Goal: Task Accomplishment & Management: Manage account settings

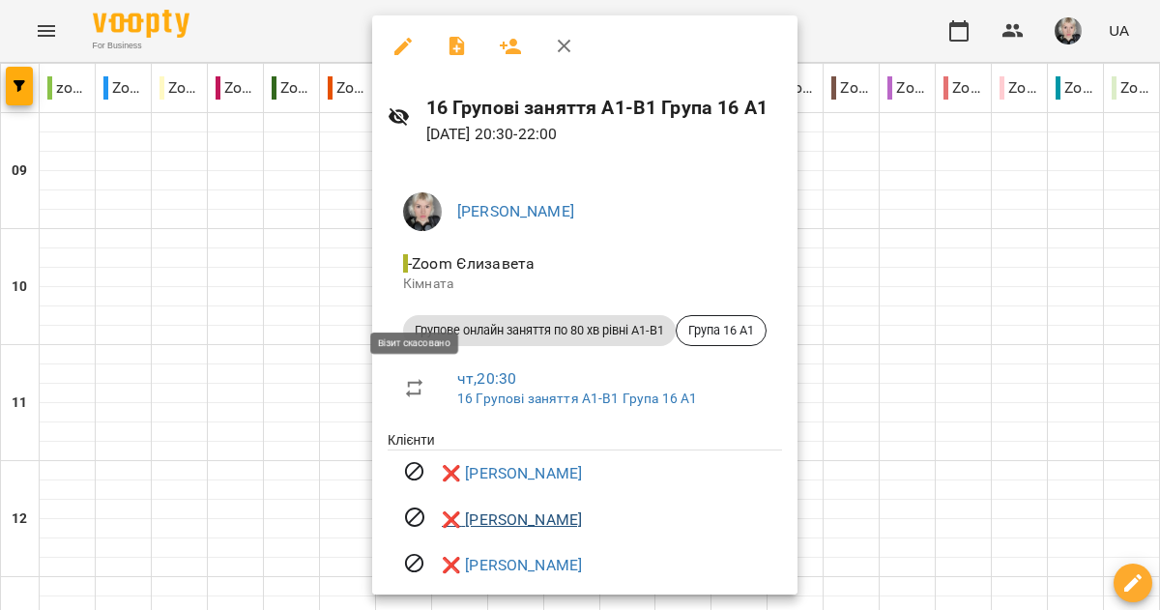
scroll to position [165, 0]
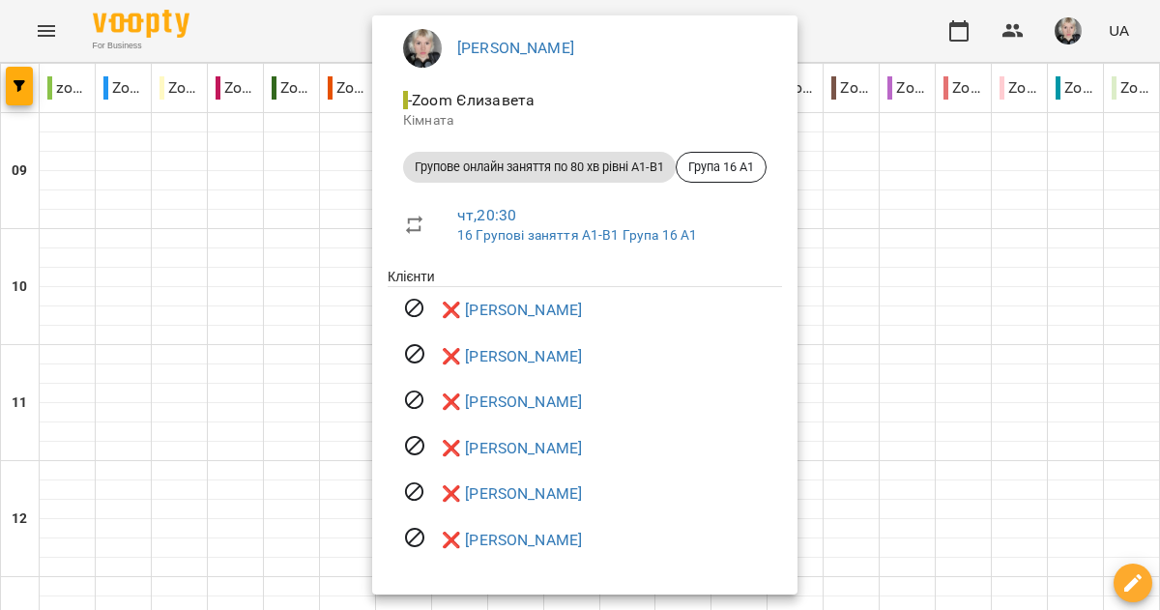
click at [357, 330] on div at bounding box center [580, 305] width 1160 height 610
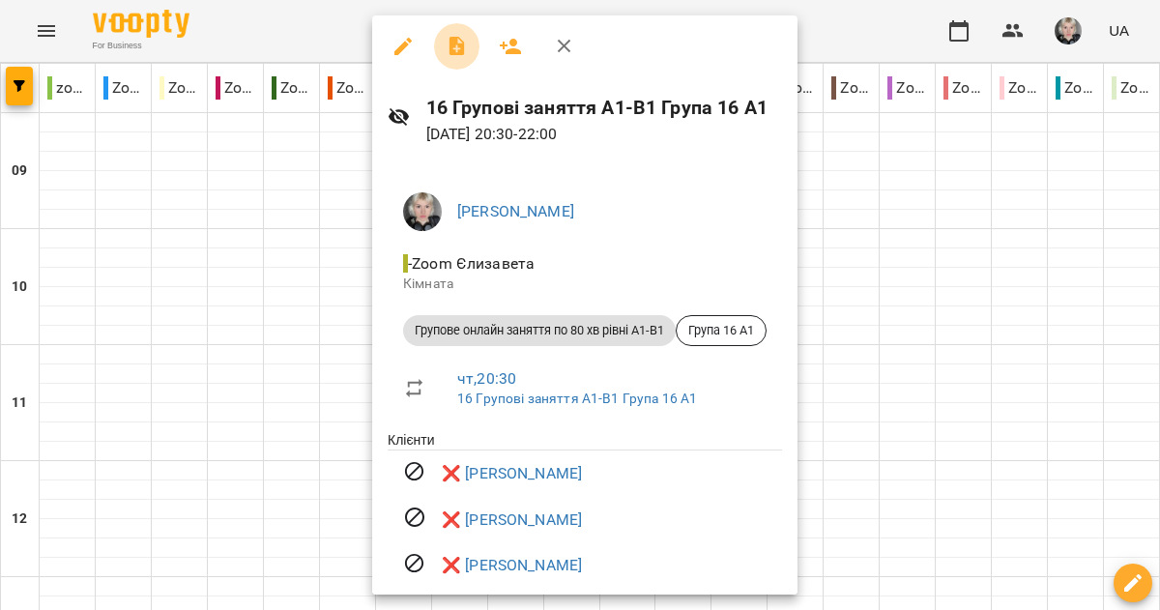
click at [452, 48] on icon "button" at bounding box center [457, 46] width 23 height 23
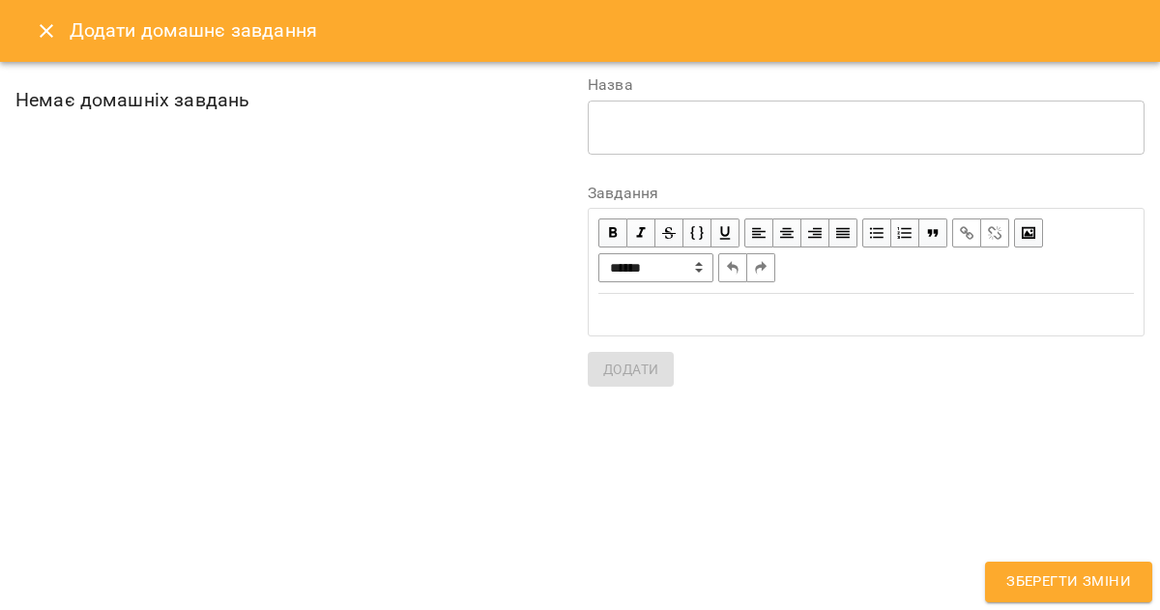
click at [41, 31] on icon "Close" at bounding box center [46, 30] width 23 height 23
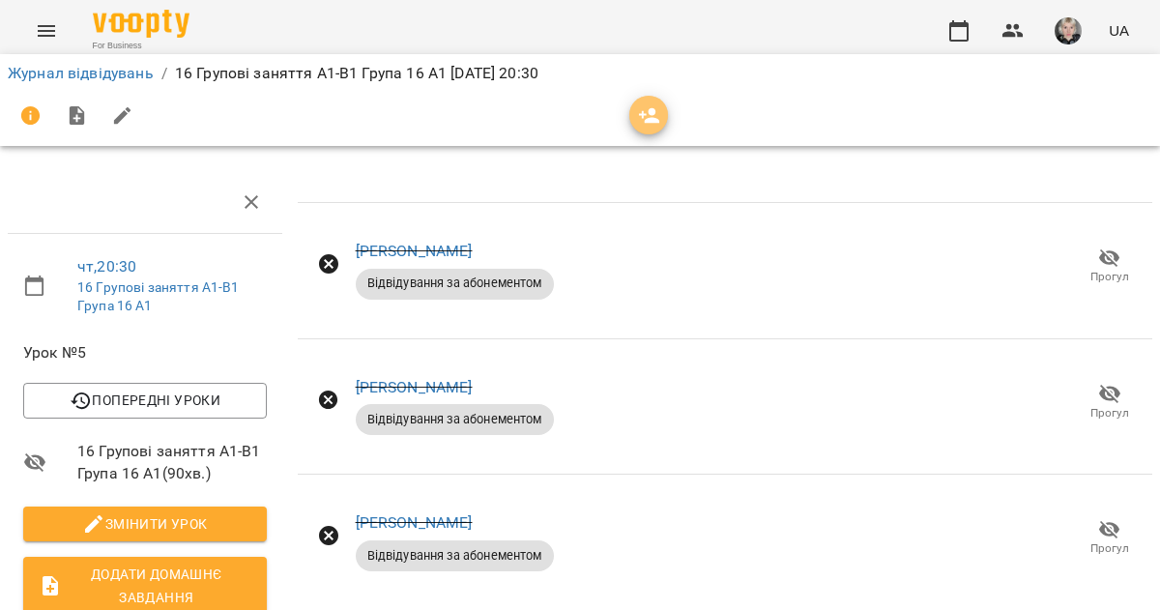
click at [635, 126] on span "button" at bounding box center [648, 115] width 39 height 23
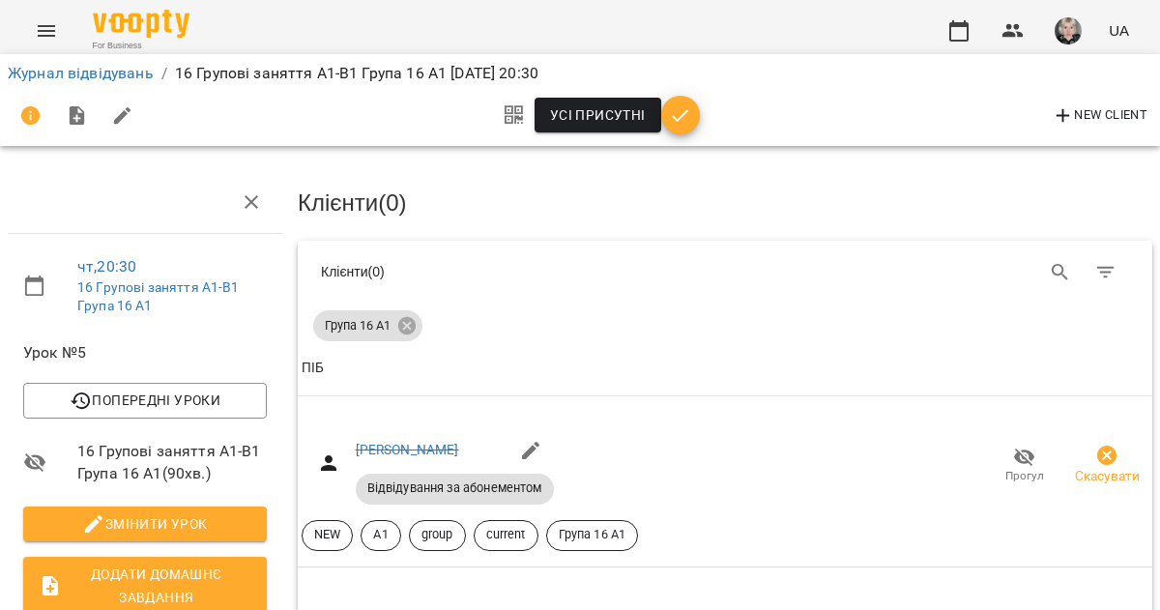
click at [669, 117] on icon "button" at bounding box center [680, 115] width 23 height 23
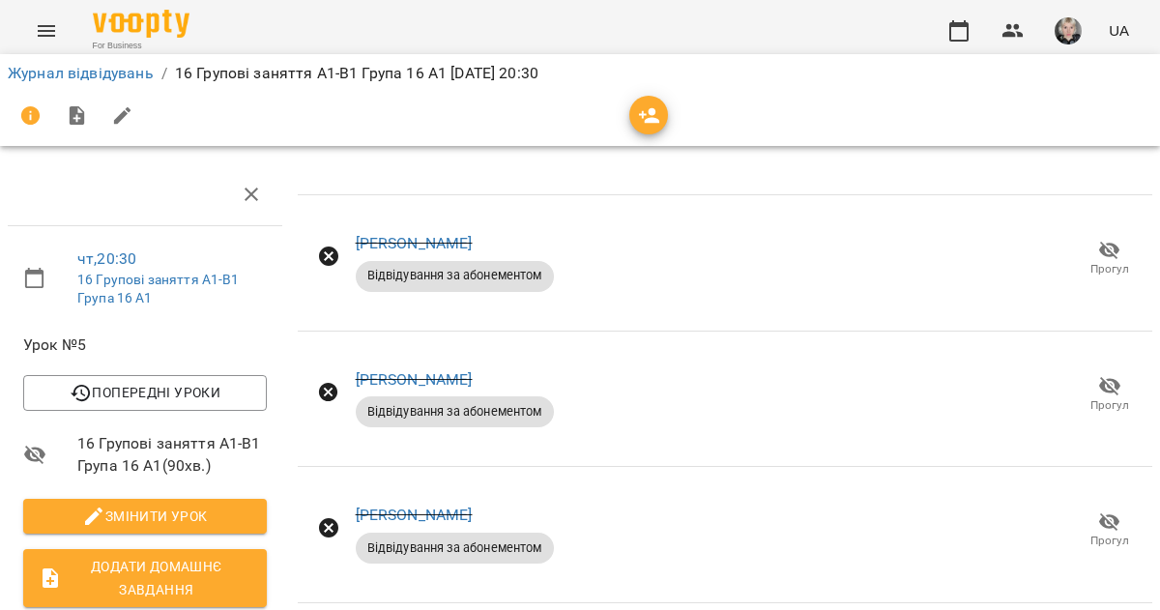
scroll to position [29, 0]
click at [654, 107] on icon "button" at bounding box center [649, 115] width 23 height 23
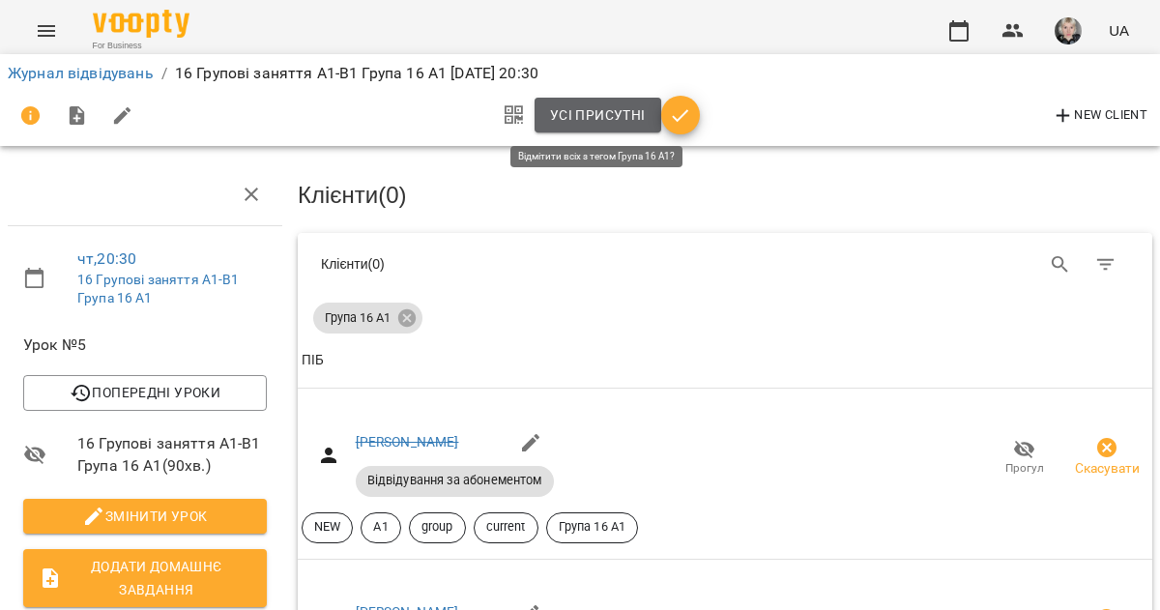
click at [631, 107] on span "Усі присутні" at bounding box center [598, 114] width 96 height 23
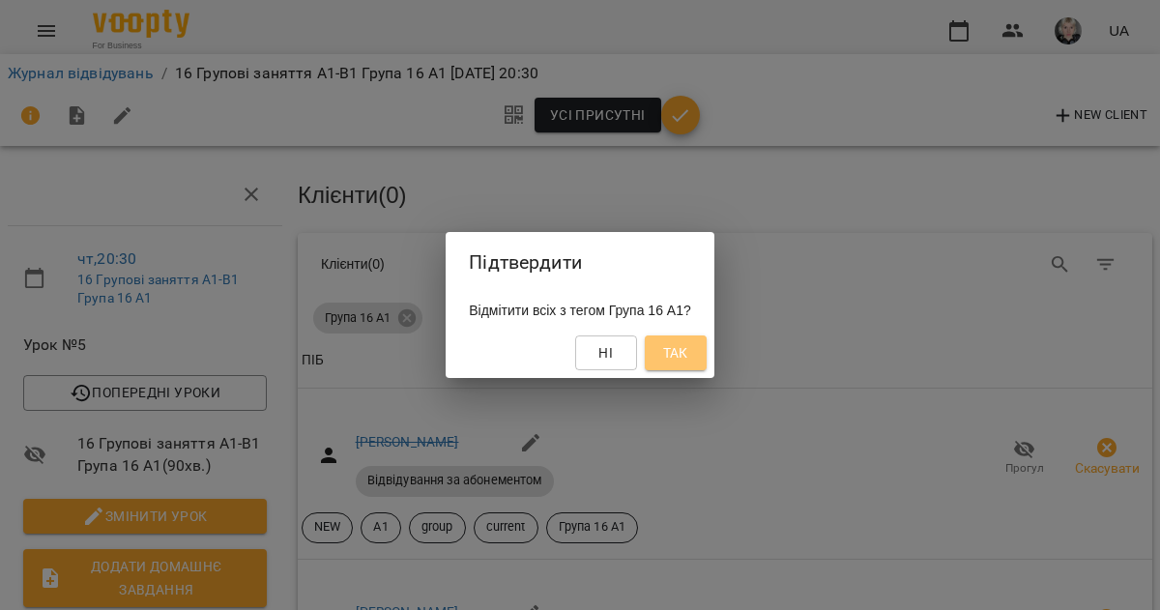
click at [673, 346] on button "Так" at bounding box center [676, 352] width 62 height 35
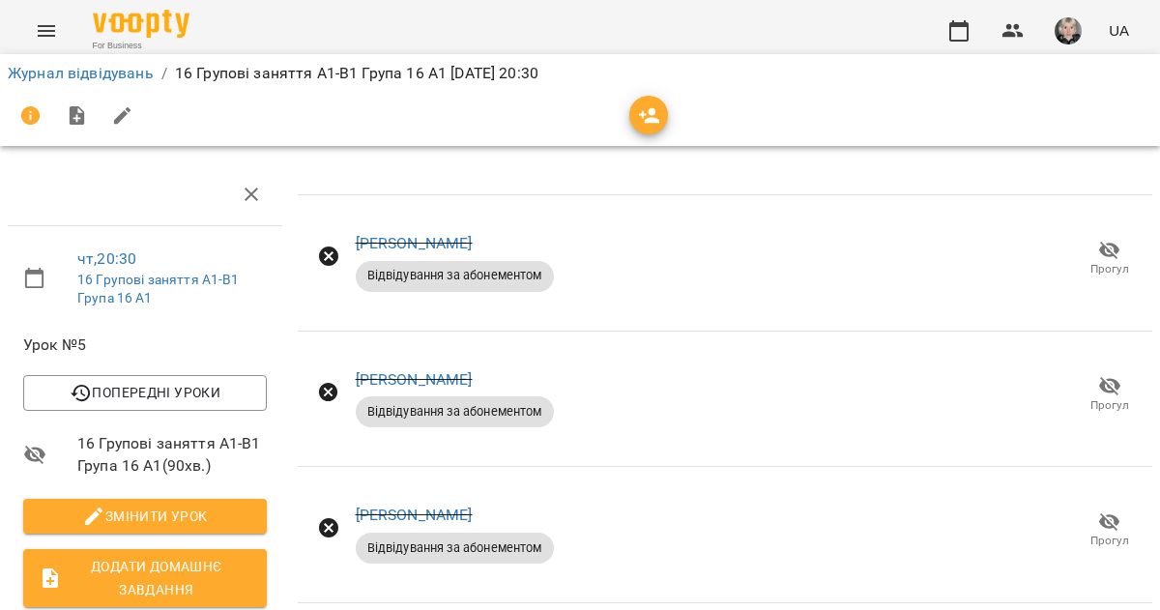
scroll to position [0, 0]
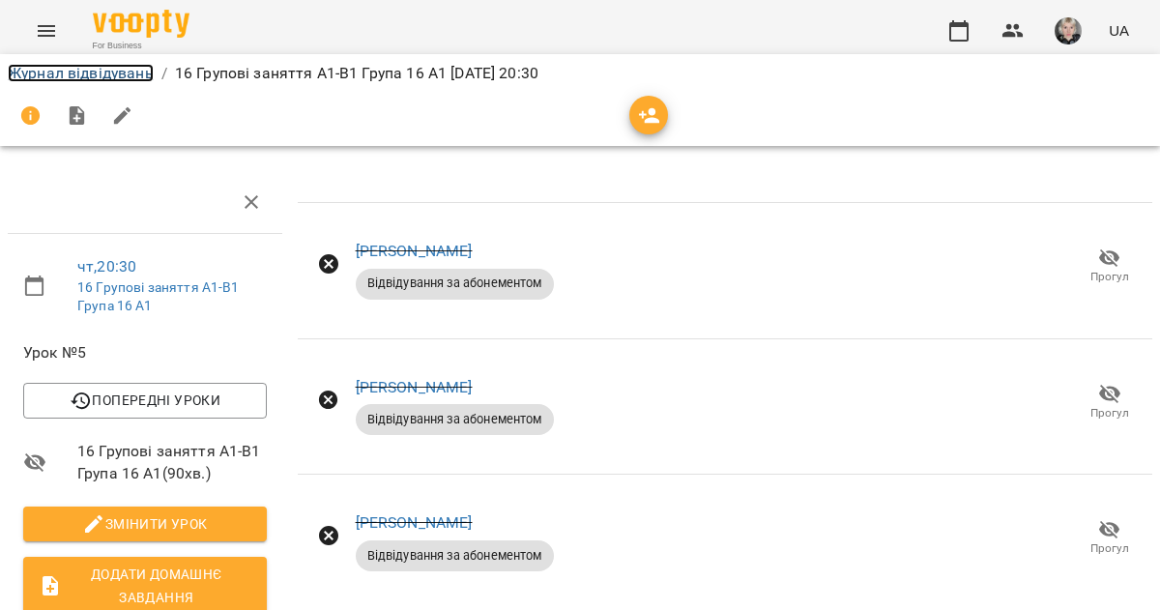
click at [110, 75] on link "Журнал відвідувань" at bounding box center [81, 73] width 146 height 18
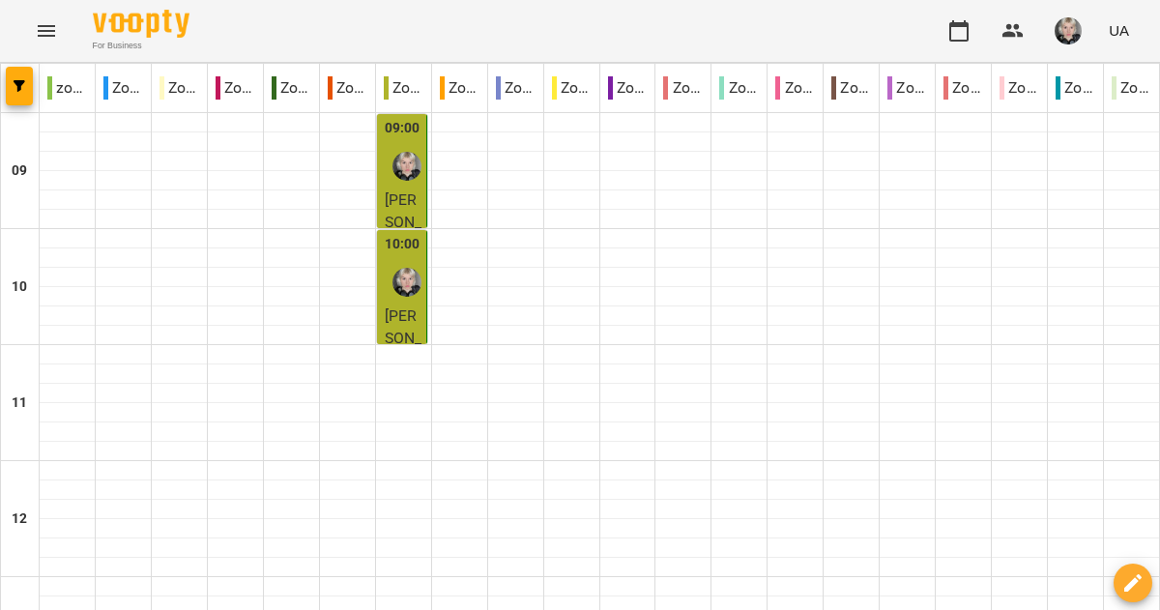
scroll to position [1255, 0]
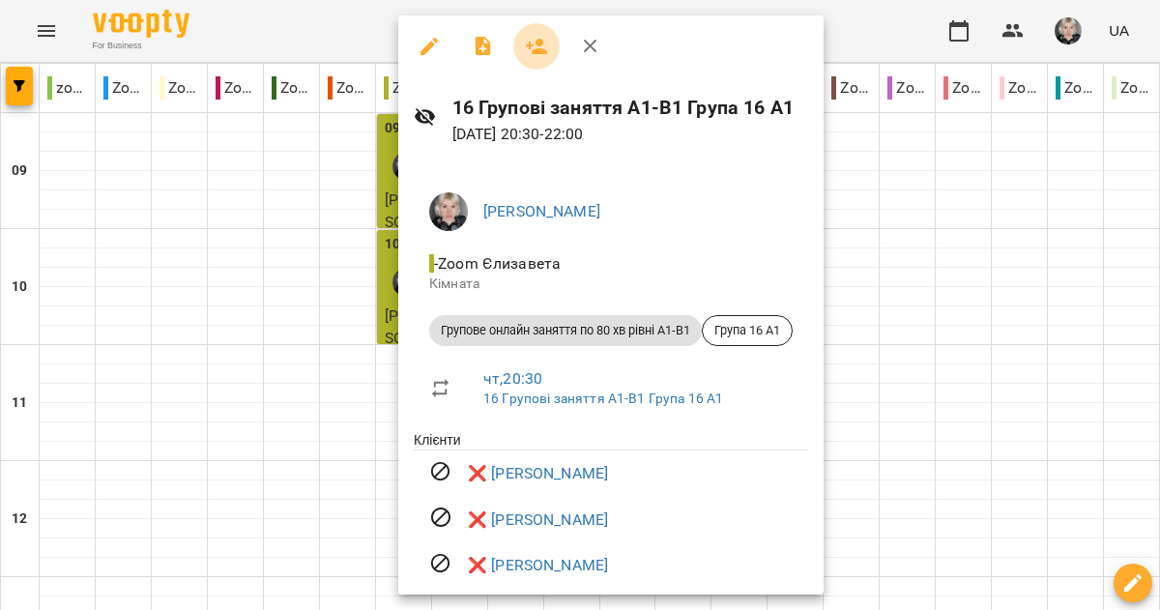
click at [529, 39] on icon "button" at bounding box center [536, 46] width 23 height 23
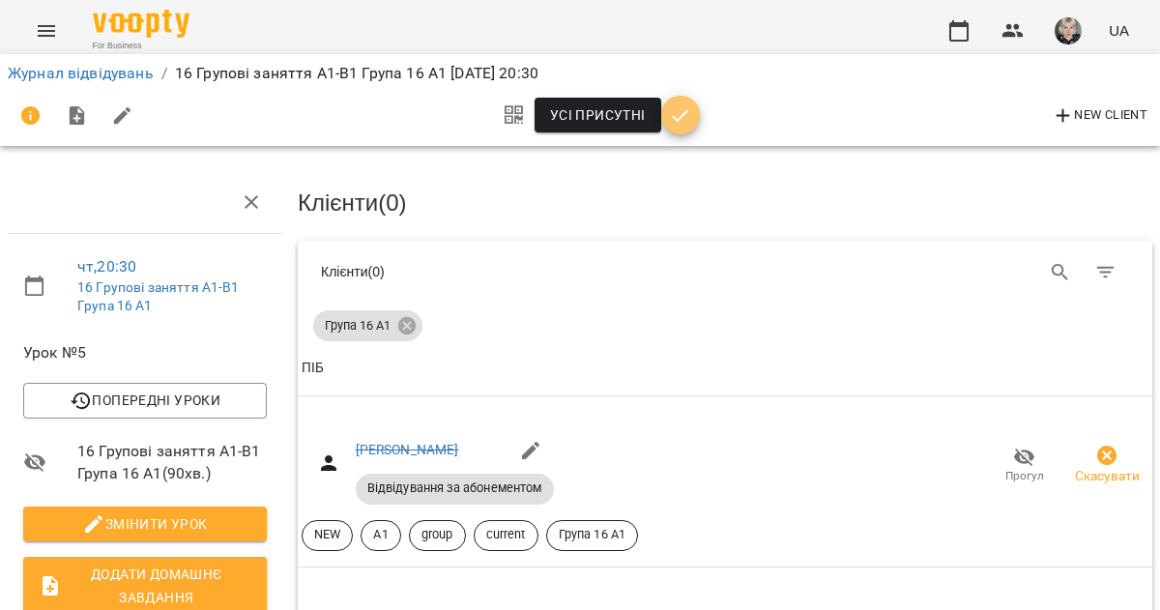
click at [671, 111] on icon "button" at bounding box center [680, 115] width 23 height 23
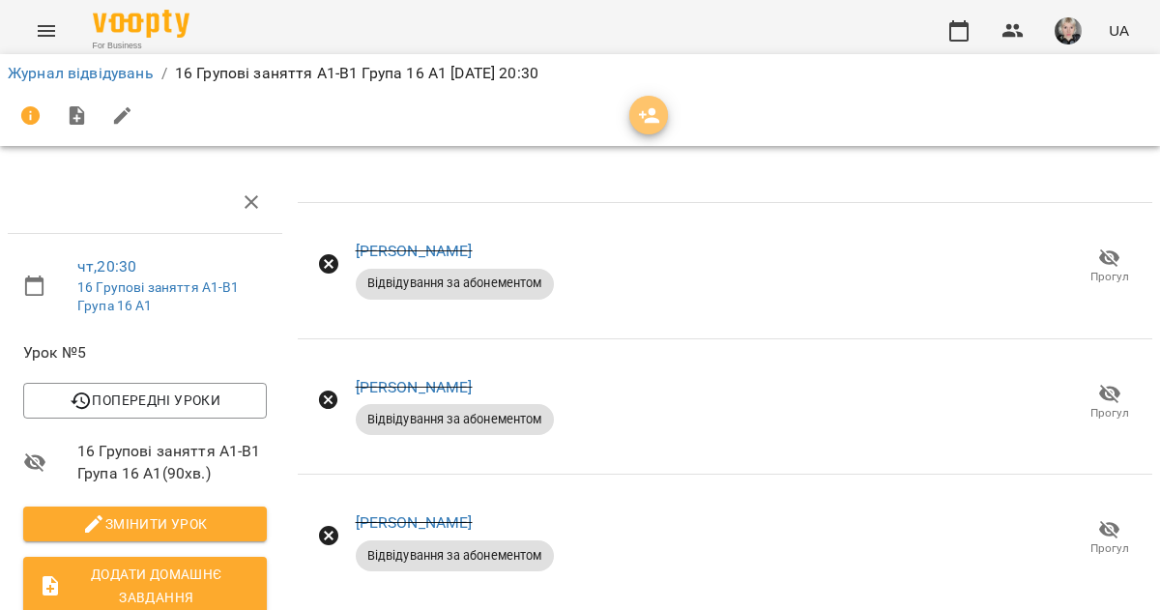
click at [651, 107] on icon "button" at bounding box center [649, 115] width 23 height 23
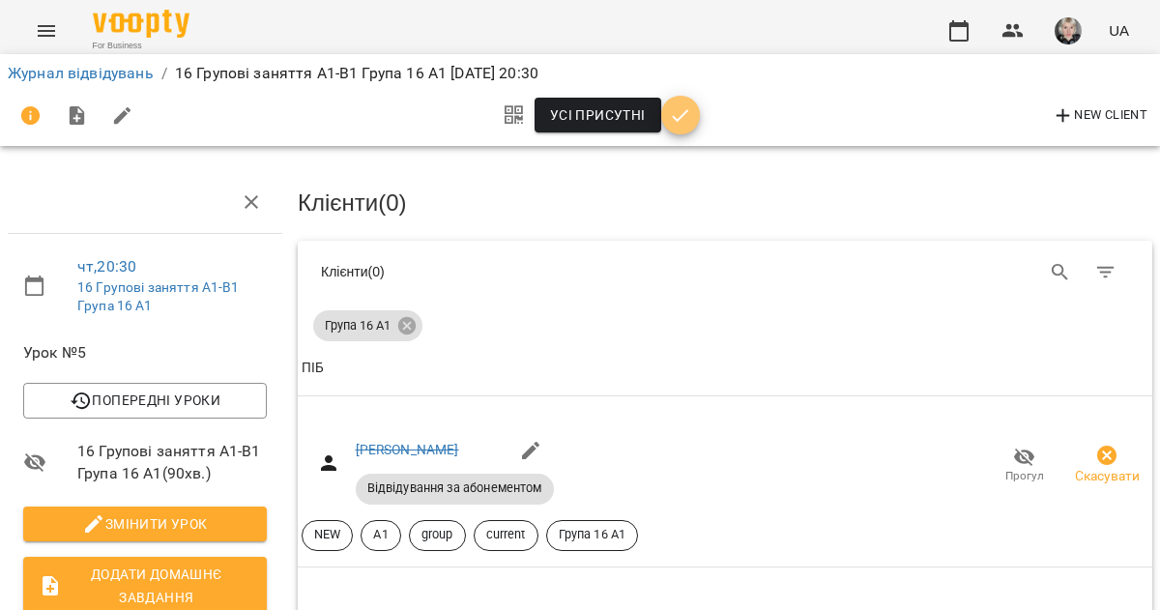
click at [688, 106] on icon "button" at bounding box center [680, 115] width 23 height 23
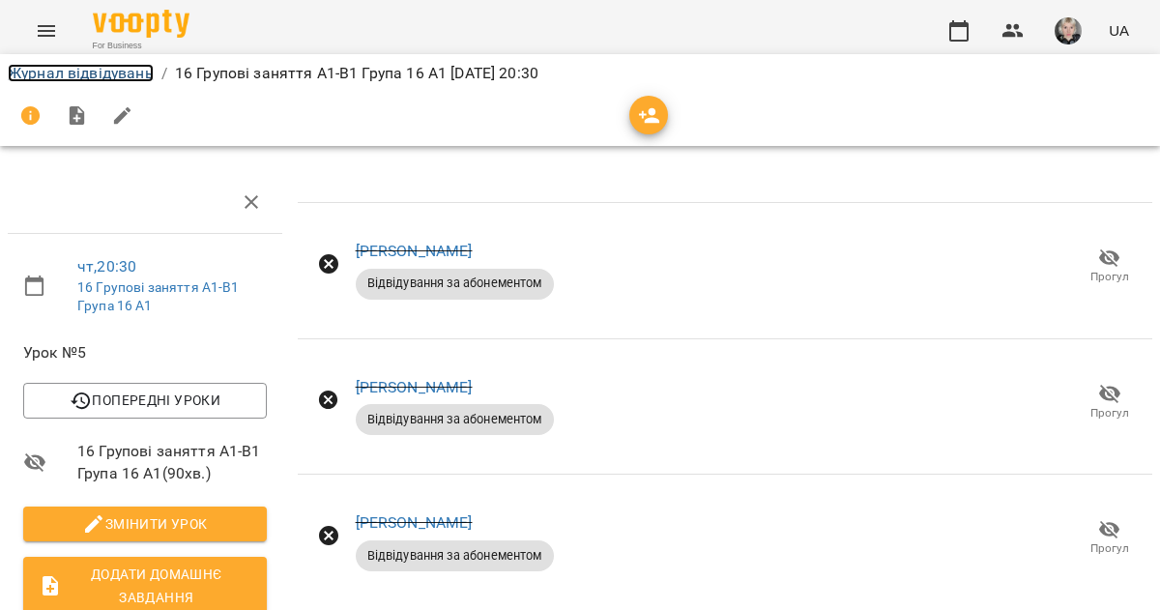
click at [72, 80] on link "Журнал відвідувань" at bounding box center [81, 73] width 146 height 18
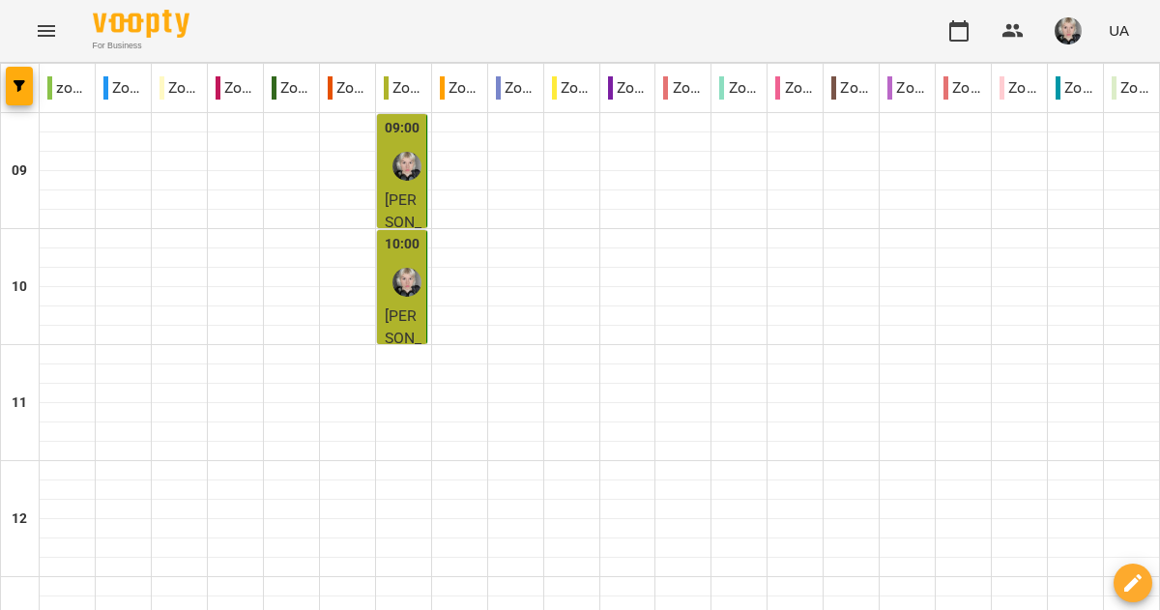
scroll to position [1255, 0]
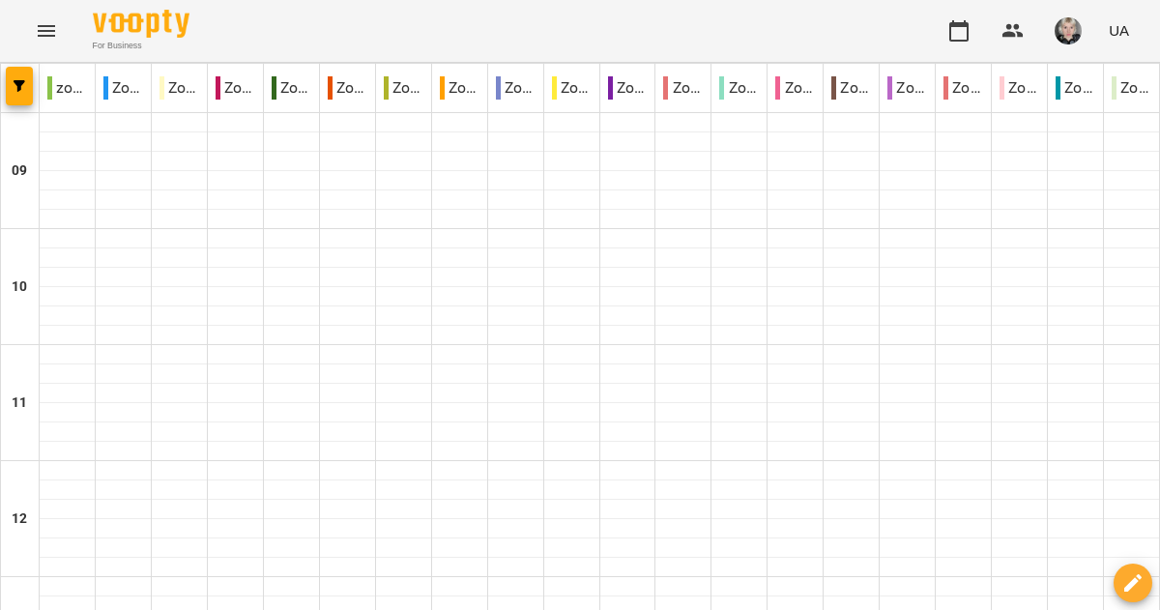
scroll to position [1037, 0]
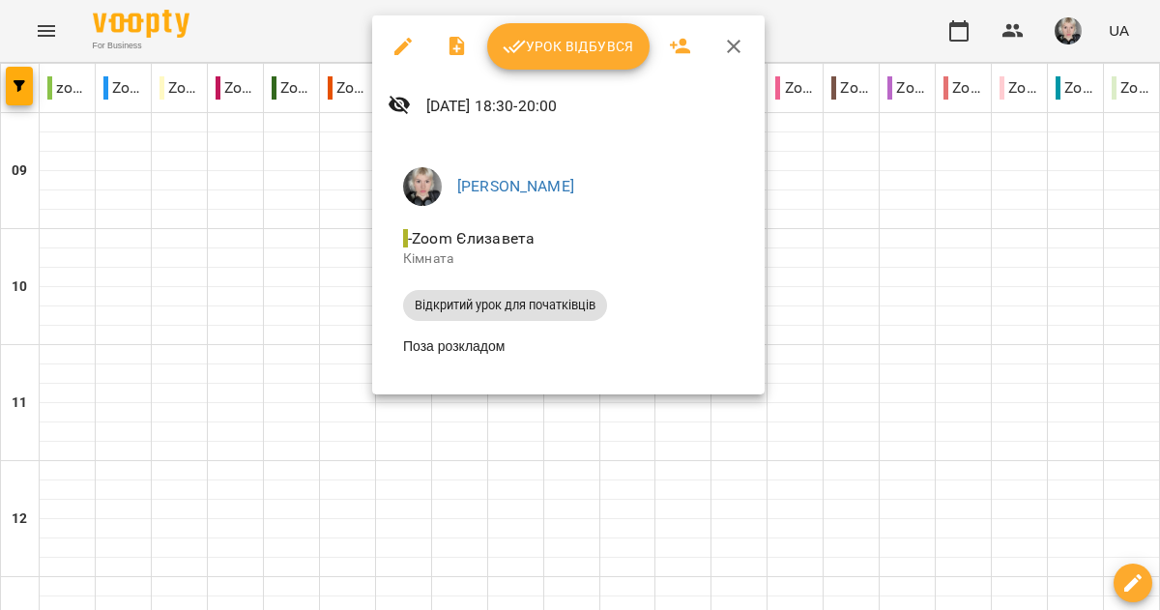
click at [351, 281] on div at bounding box center [580, 305] width 1160 height 610
